Goal: Task Accomplishment & Management: Use online tool/utility

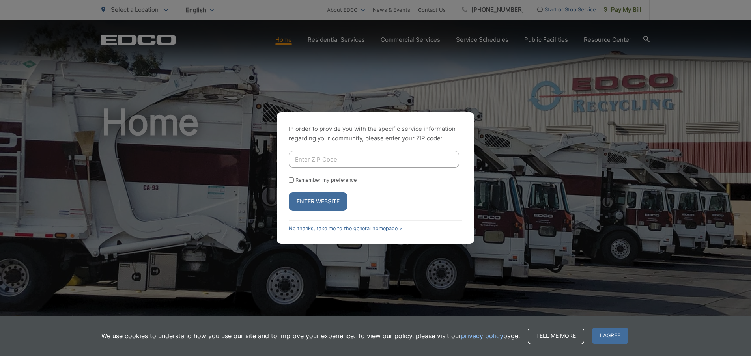
click at [301, 162] on input "Enter ZIP Code" at bounding box center [374, 159] width 170 height 17
type input "92025"
click at [292, 181] on input "Remember my preference" at bounding box center [291, 179] width 5 height 5
checkbox input "true"
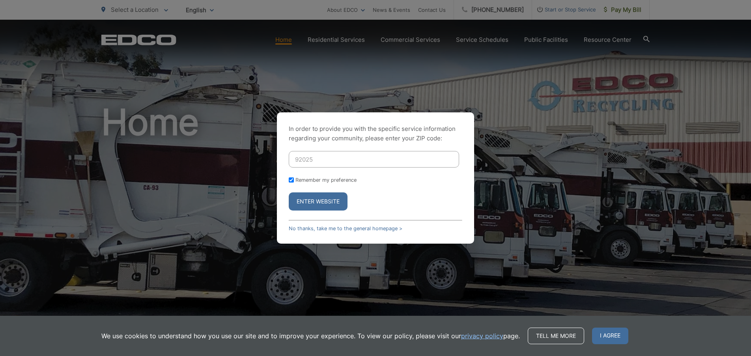
click at [319, 205] on button "Enter Website" at bounding box center [318, 201] width 59 height 18
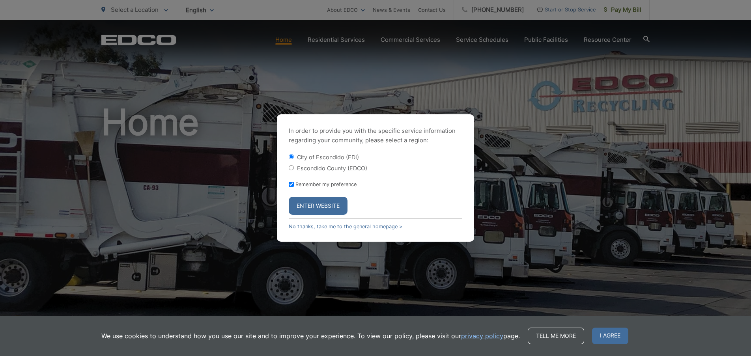
click at [319, 205] on button "Enter Website" at bounding box center [318, 206] width 59 height 18
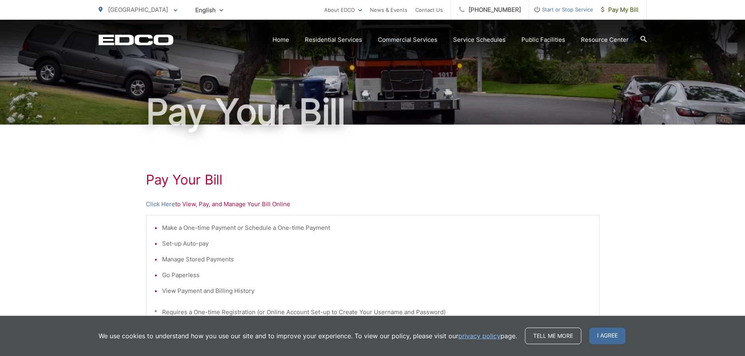
scroll to position [79, 0]
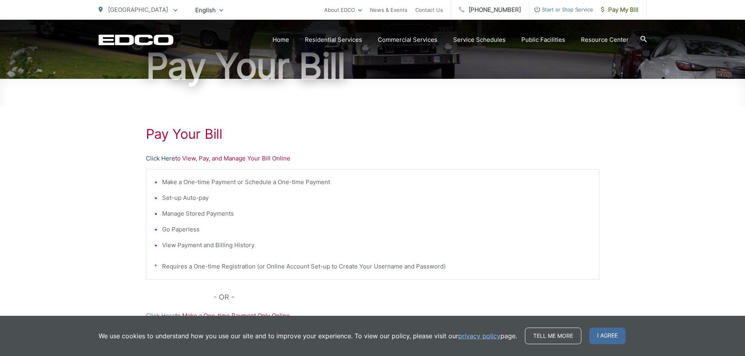
click at [161, 155] on link "Click Here" at bounding box center [160, 158] width 29 height 9
